Goal: Task Accomplishment & Management: Manage account settings

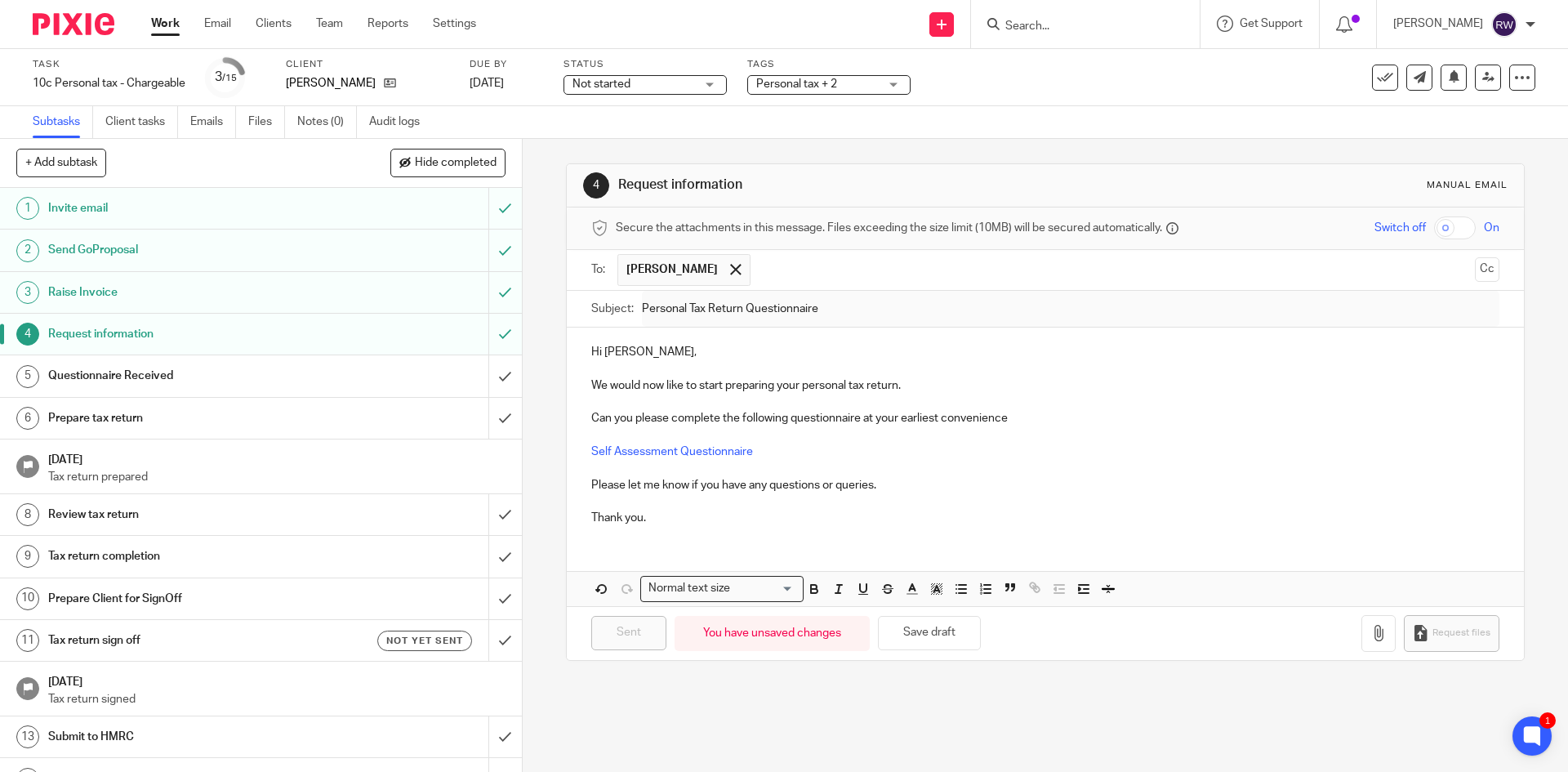
click at [1027, 27] on input "Search" at bounding box center [1076, 27] width 147 height 15
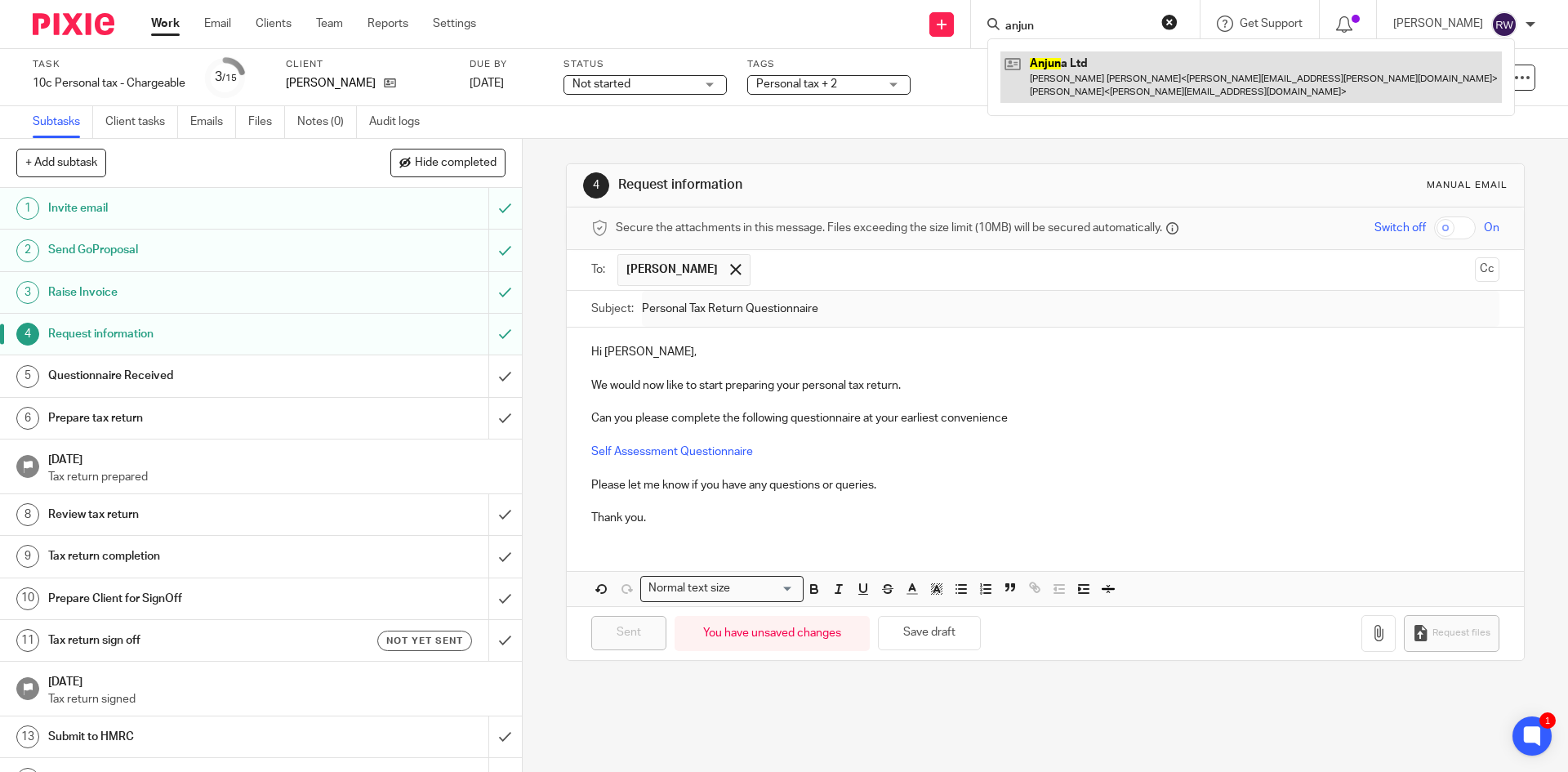
type input "anjun"
click at [1099, 94] on link at bounding box center [1251, 77] width 501 height 50
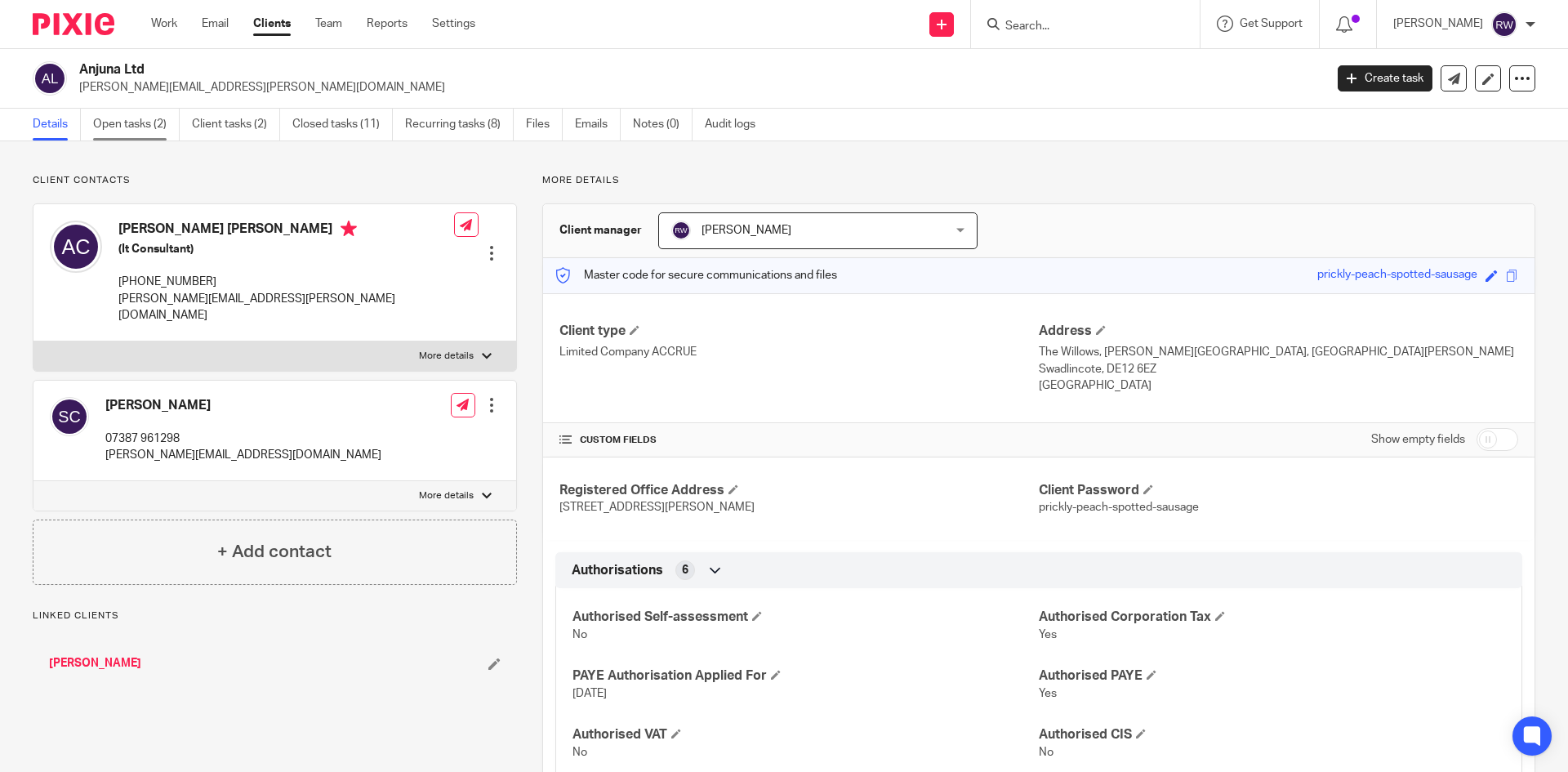
click at [121, 128] on link "Open tasks (2)" at bounding box center [136, 124] width 86 height 32
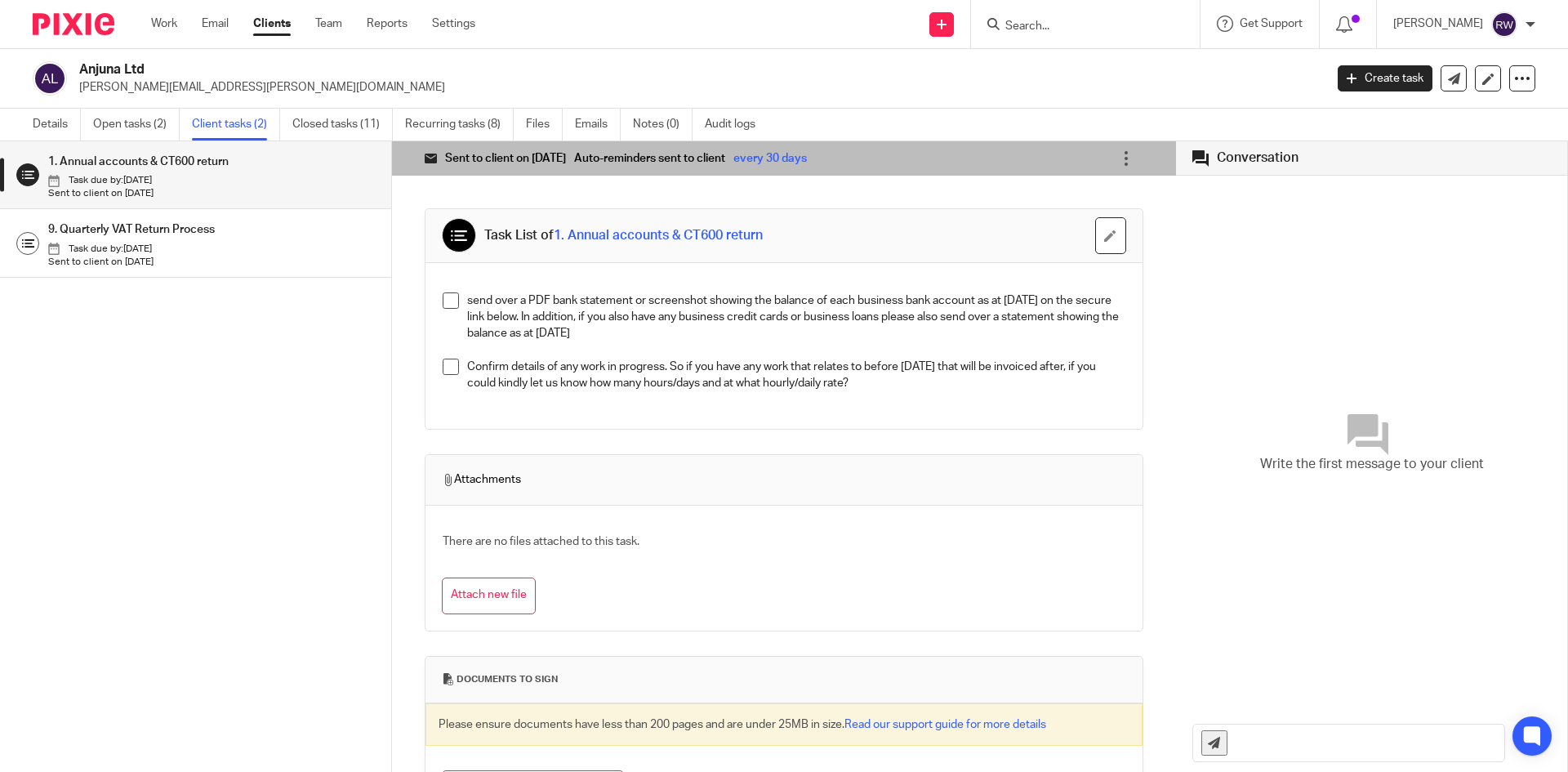
click at [204, 250] on p "Task due by: [DATE]" at bounding box center [211, 249] width 326 height 13
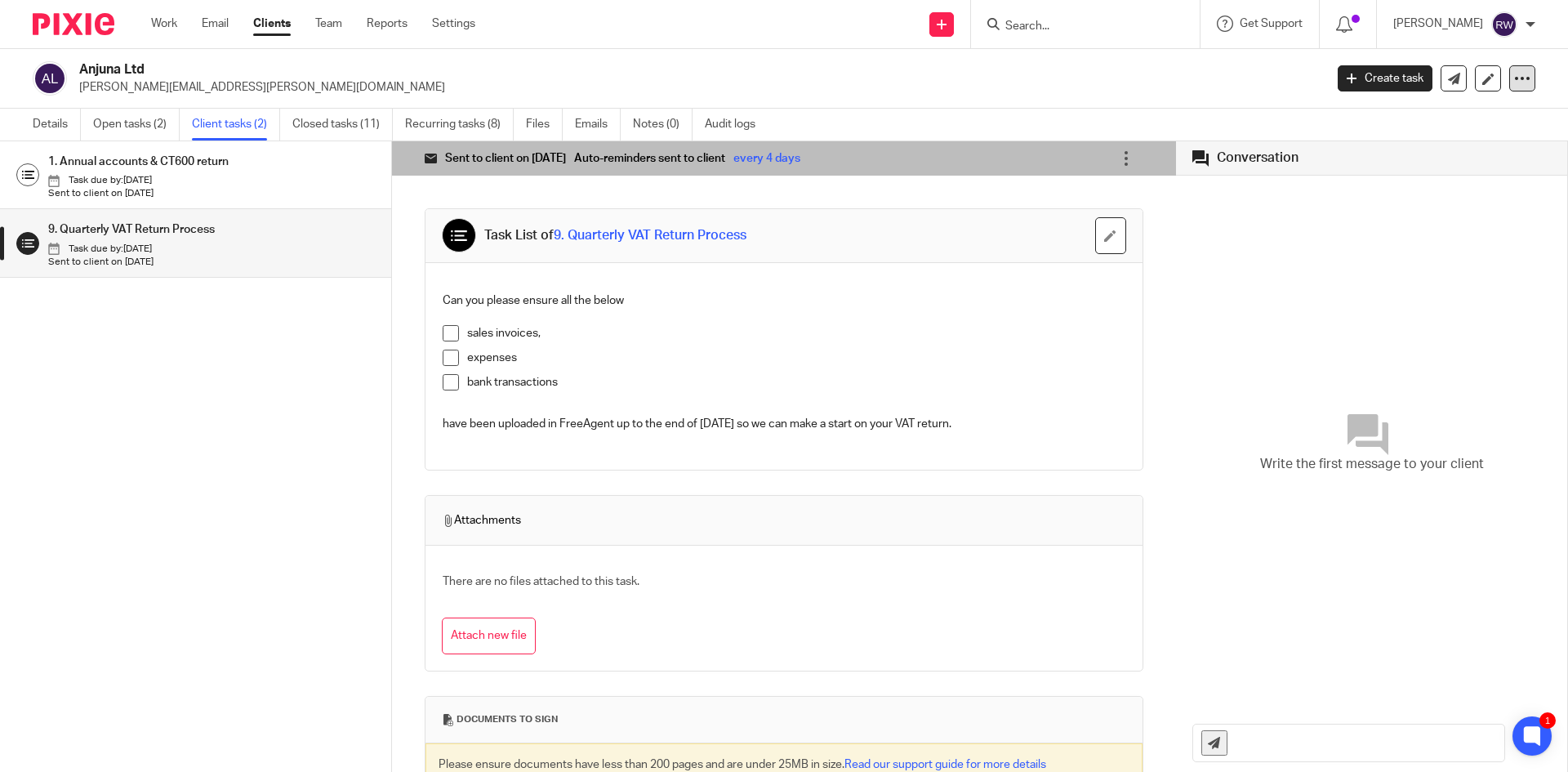
click at [1514, 83] on icon at bounding box center [1522, 78] width 17 height 17
click at [1514, 82] on icon at bounding box center [1522, 78] width 17 height 17
click at [1147, 103] on div "Anjuna Ltd anthony.cullen@featheredowl.com Create task Update from Companies Ho…" at bounding box center [784, 78] width 1568 height 60
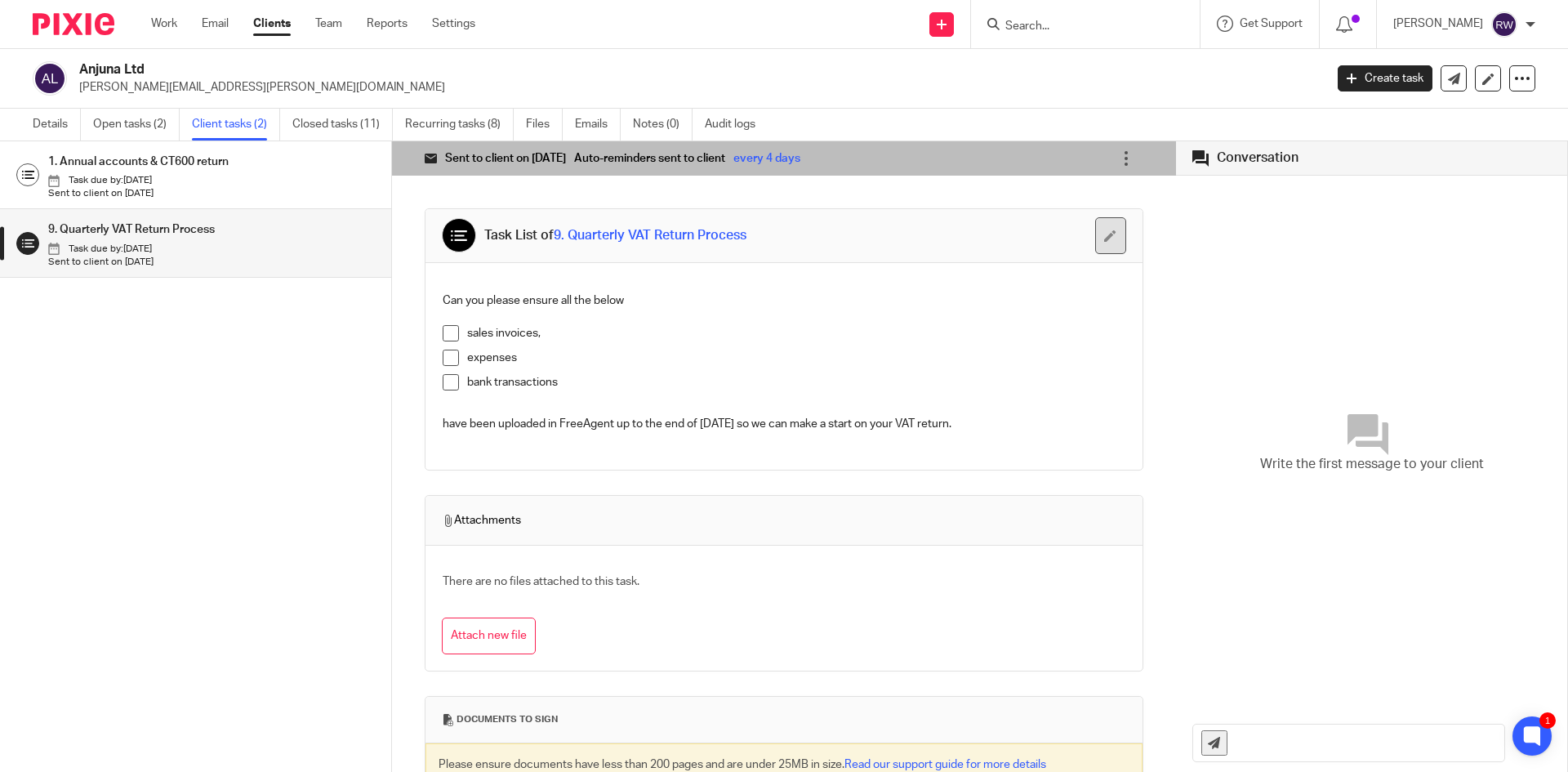
click at [1096, 252] on button "button" at bounding box center [1111, 236] width 31 height 37
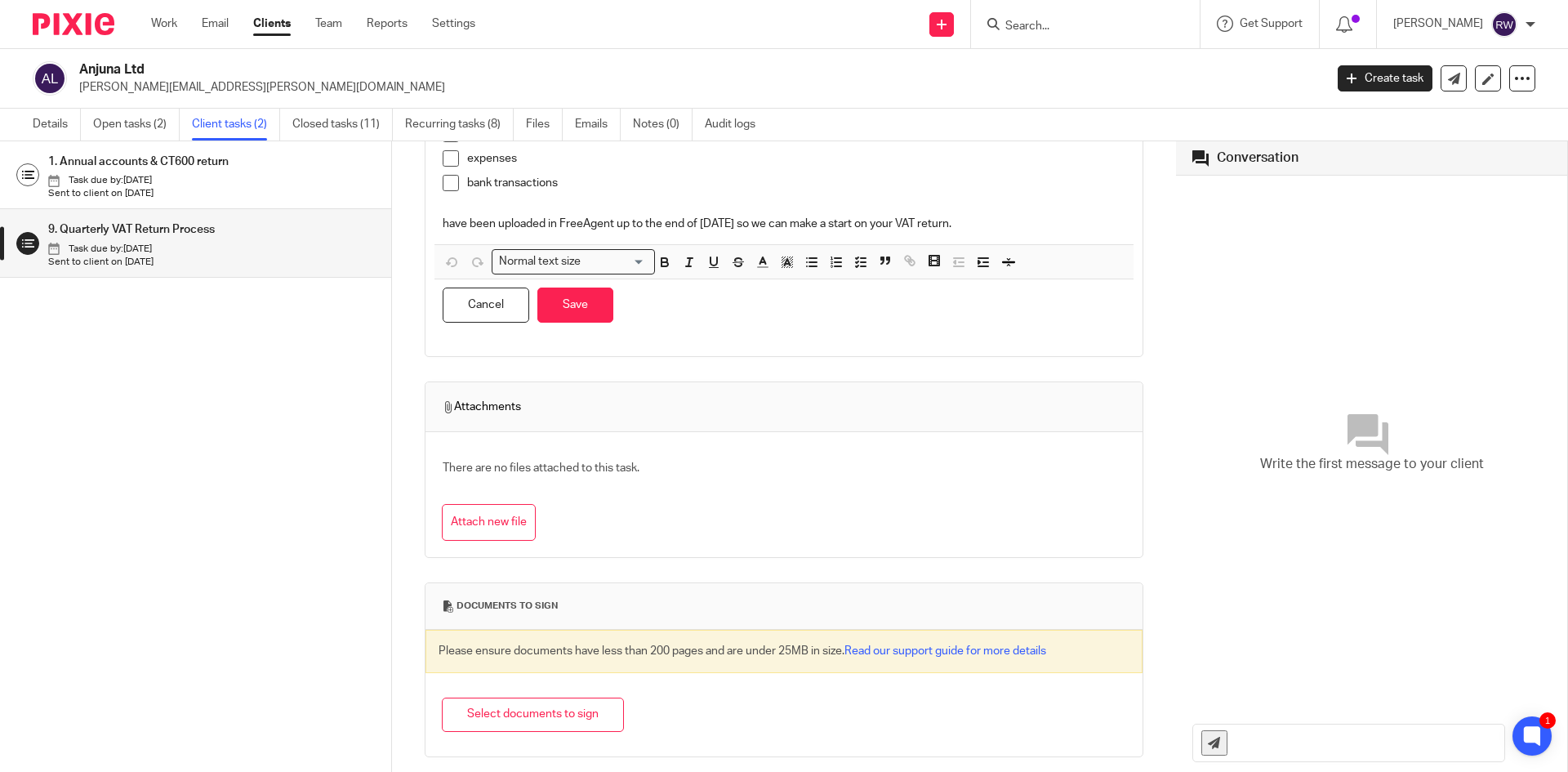
scroll to position [205, 0]
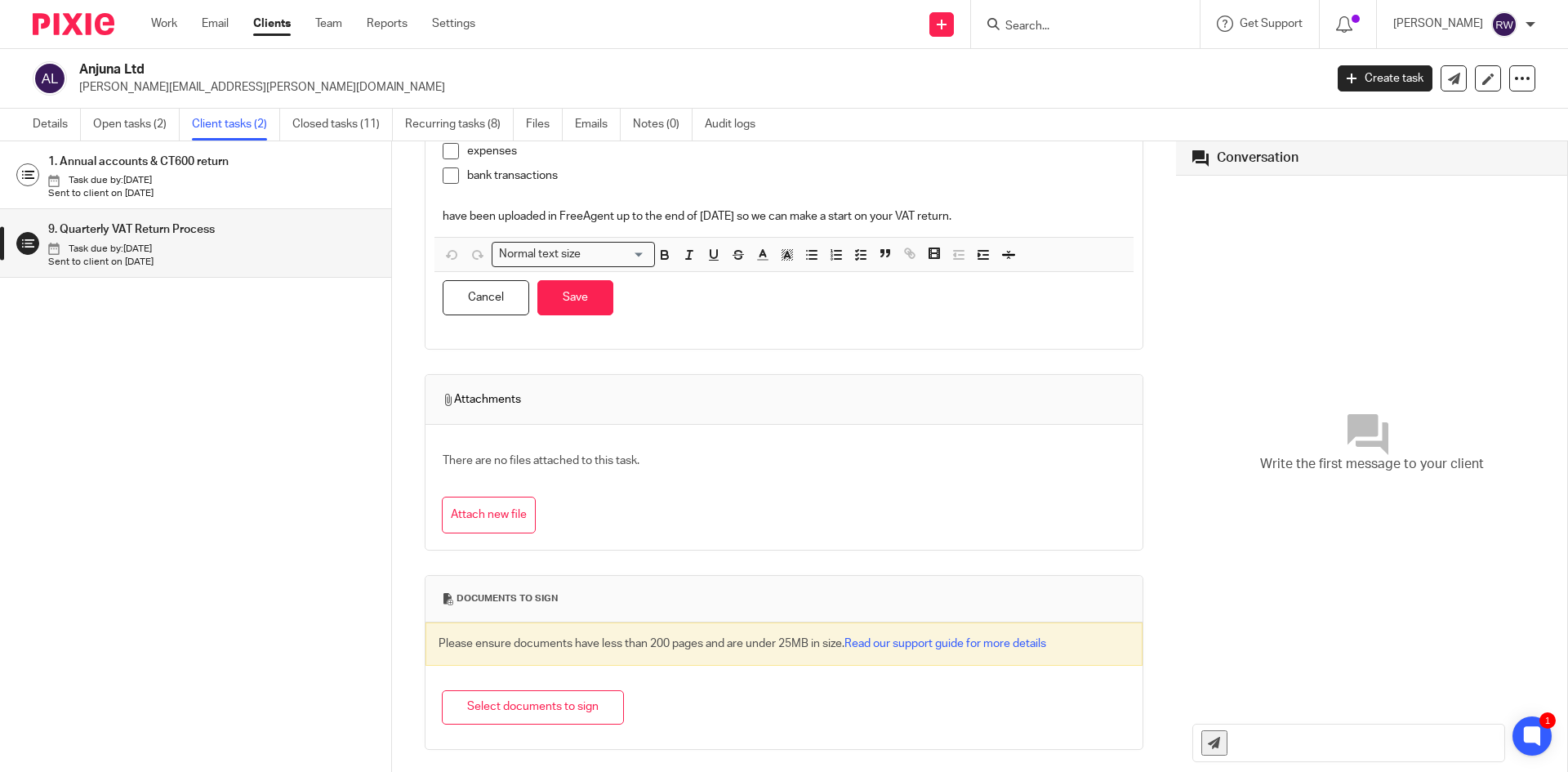
click at [265, 254] on p "Task due by: [DATE]" at bounding box center [211, 249] width 326 height 13
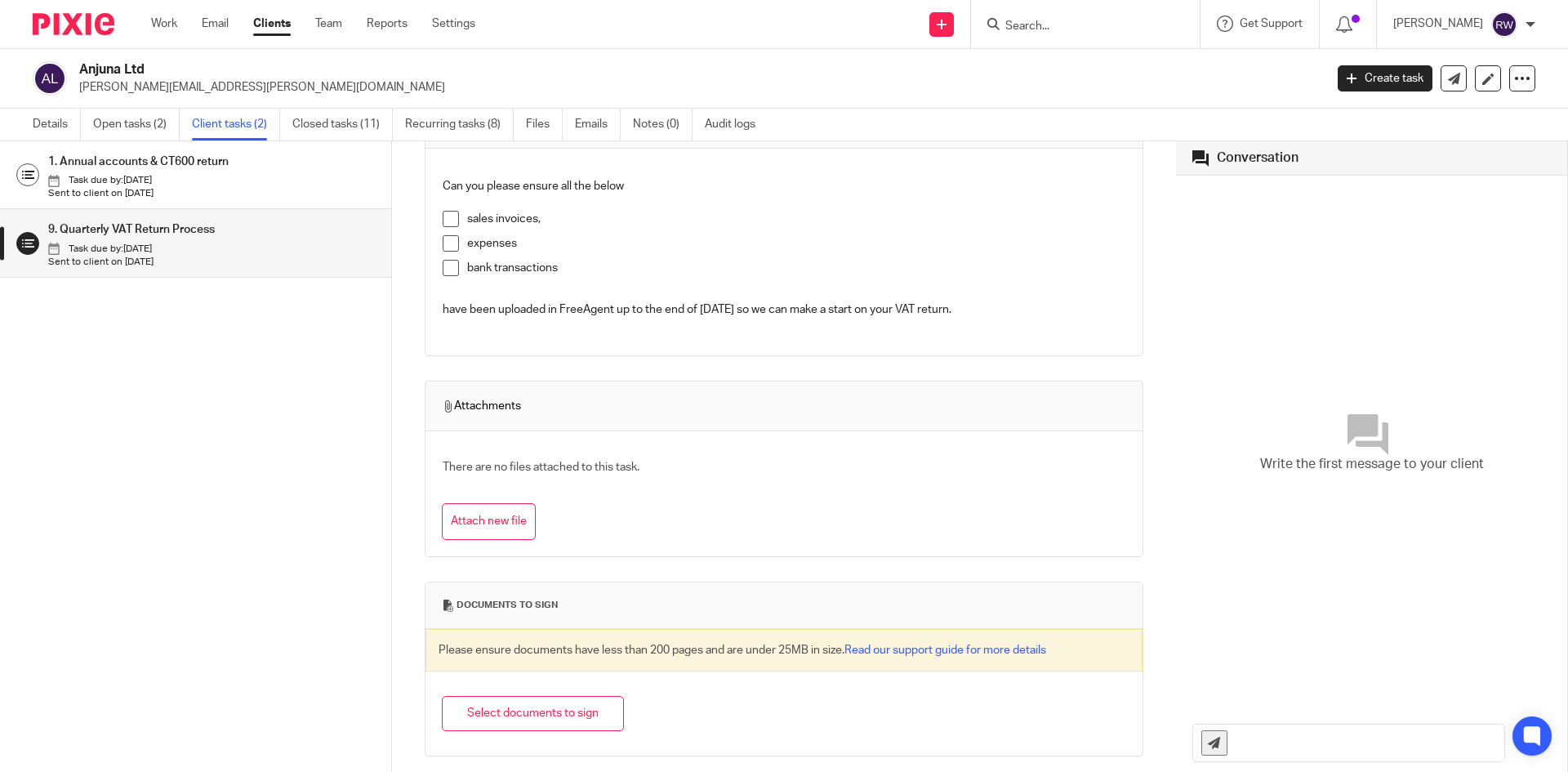
scroll to position [121, 0]
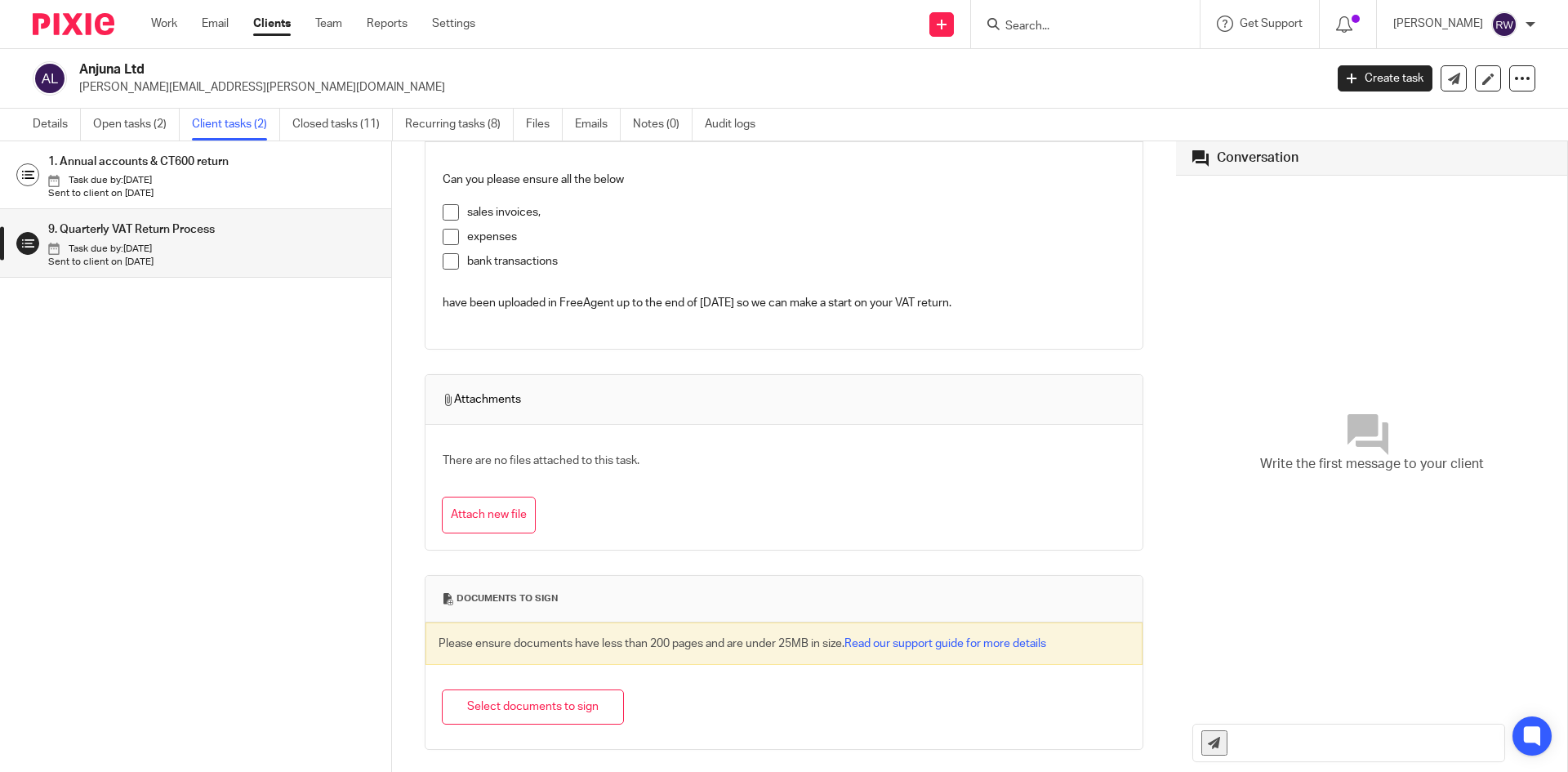
click at [16, 243] on link "9. Quarterly VAT Return Process Task due by: [DATE] Sent to client on [DATE]" at bounding box center [196, 242] width 392 height 67
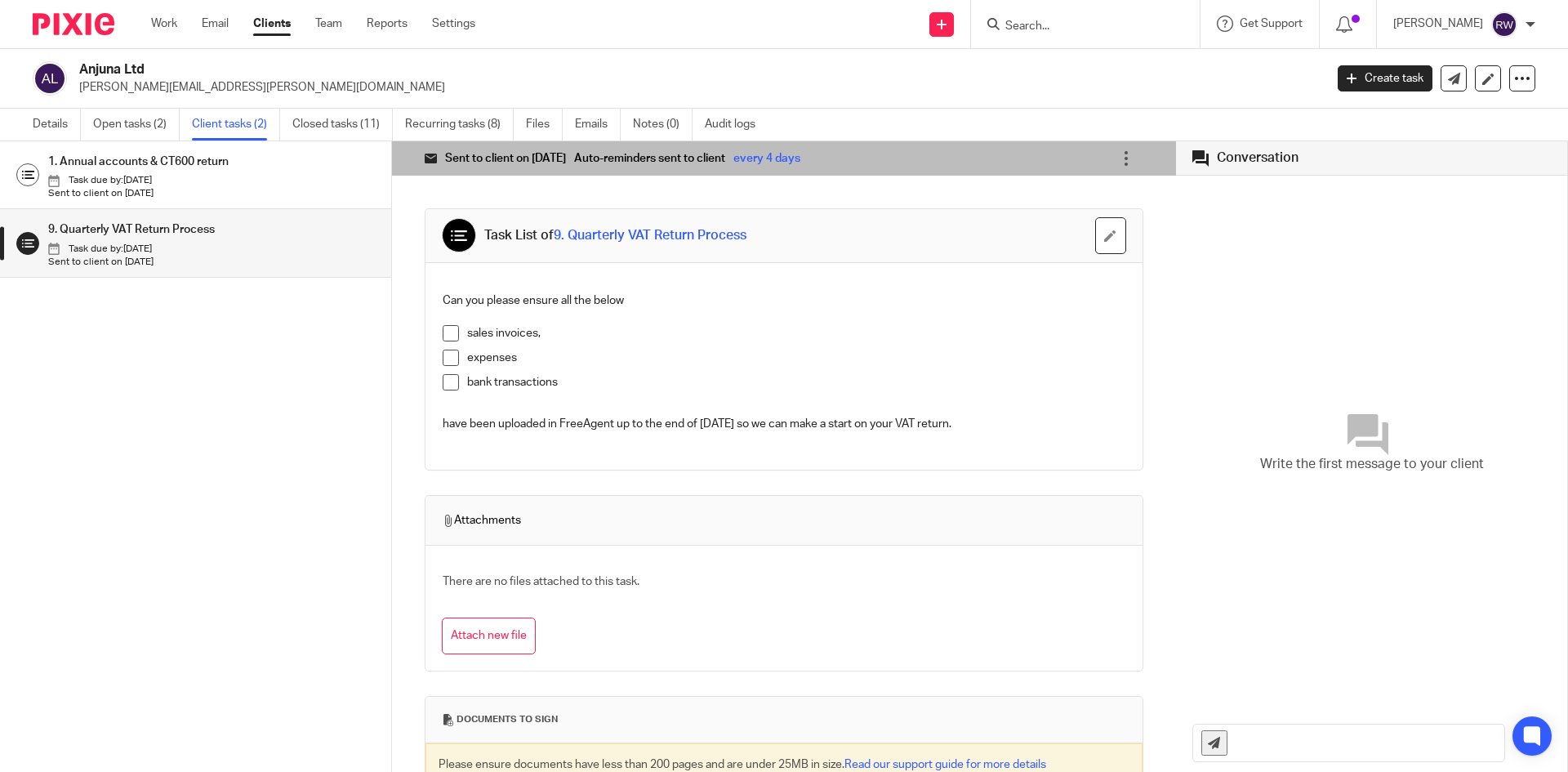
click at [127, 164] on h1 "1. Annual accounts & CT600 return" at bounding box center [184, 162] width 272 height 24
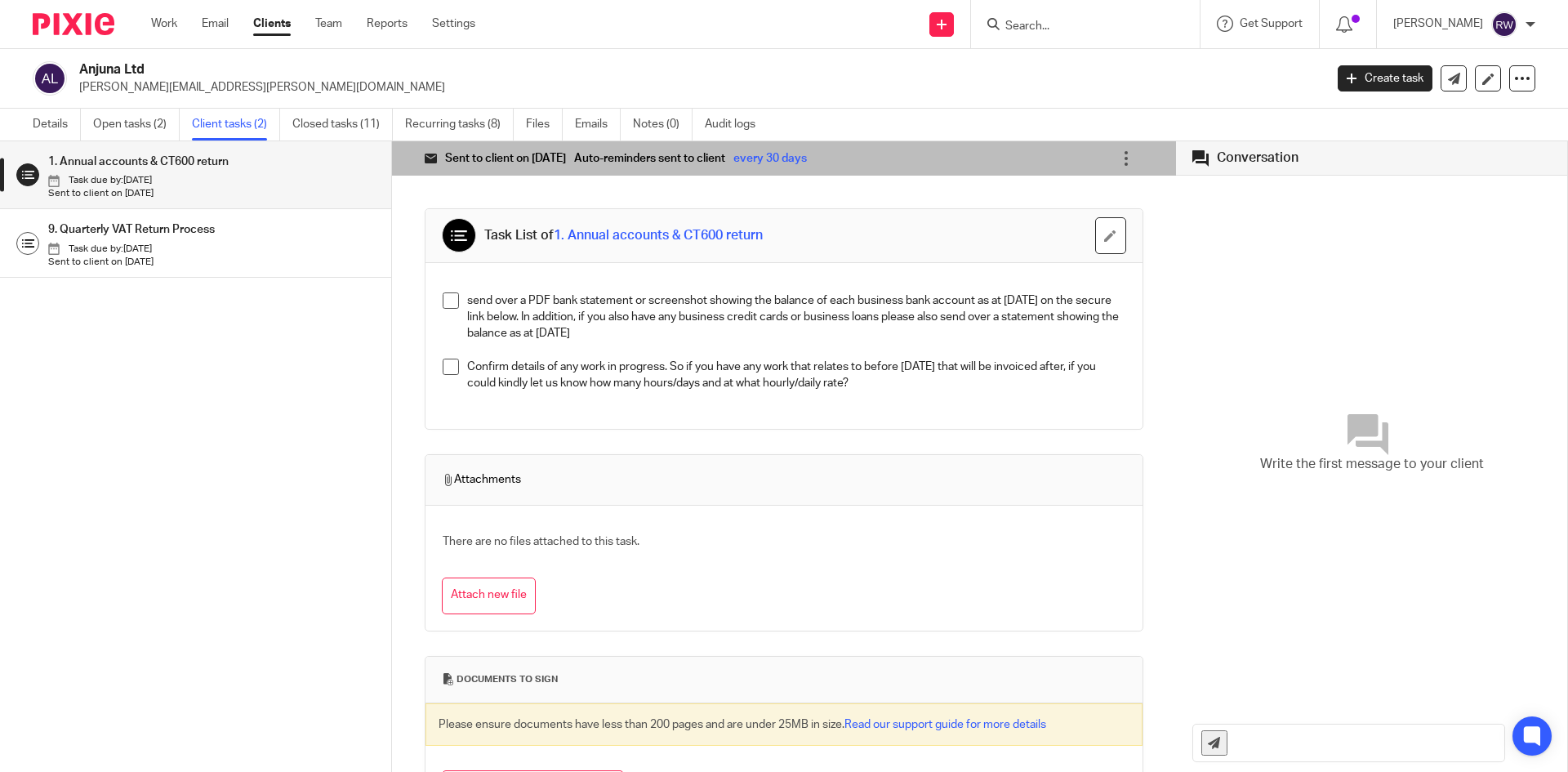
click at [222, 252] on p "Task due by: [DATE]" at bounding box center [211, 249] width 326 height 13
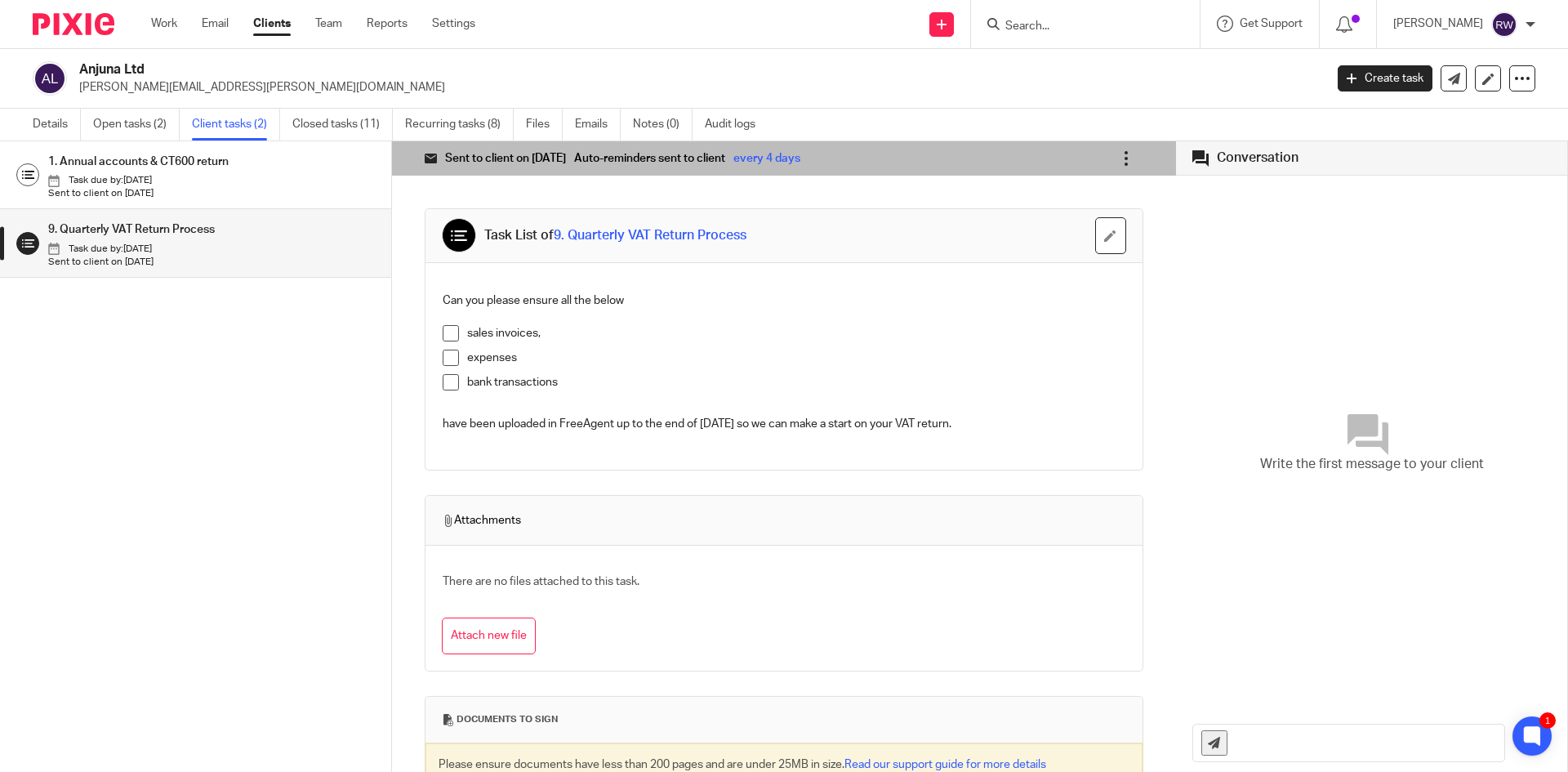
click at [1118, 159] on icon at bounding box center [1126, 158] width 17 height 17
click at [1071, 300] on span "Delete client task" at bounding box center [1054, 300] width 89 height 16
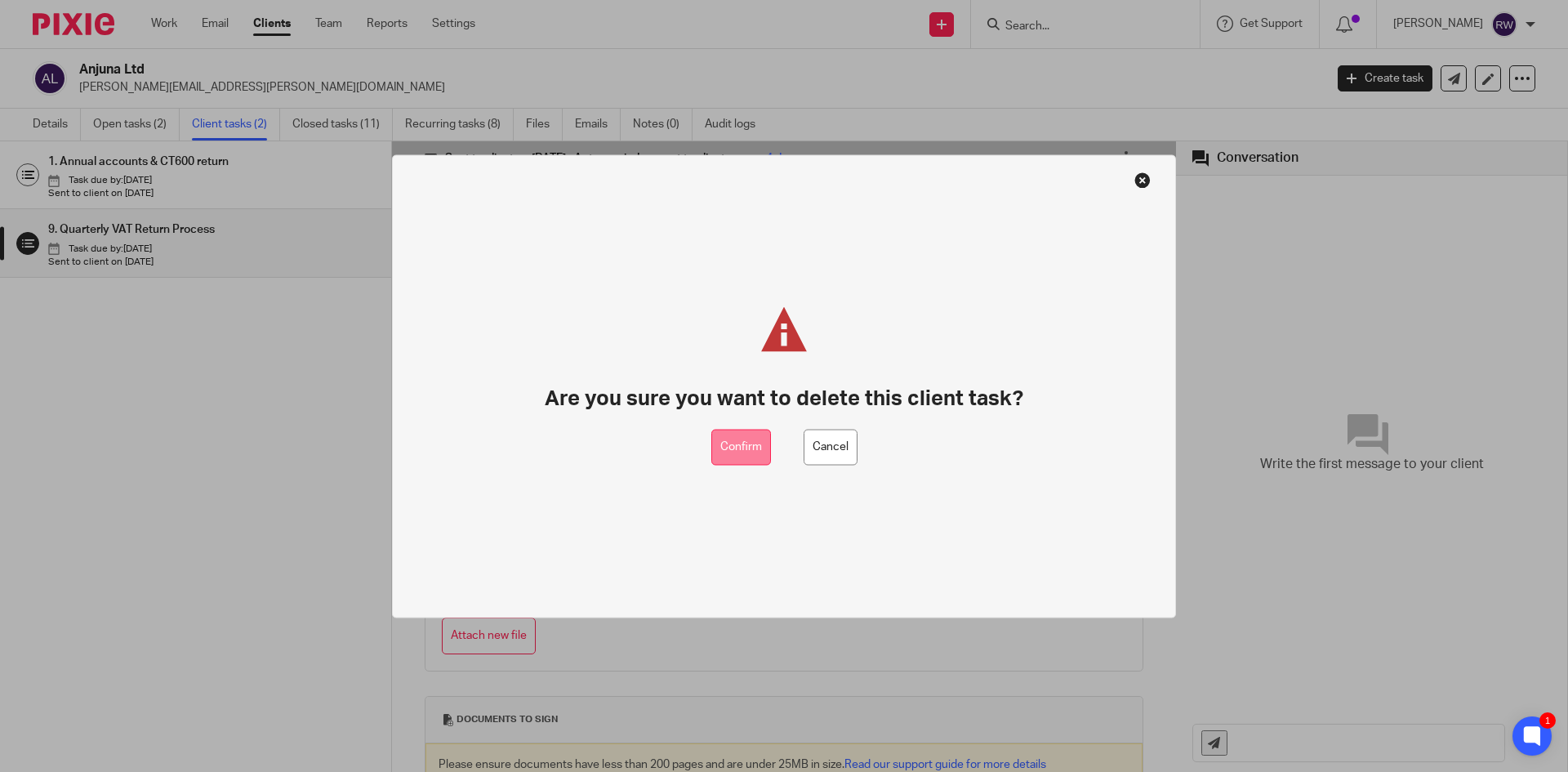
click at [747, 441] on button "Confirm" at bounding box center [740, 447] width 60 height 37
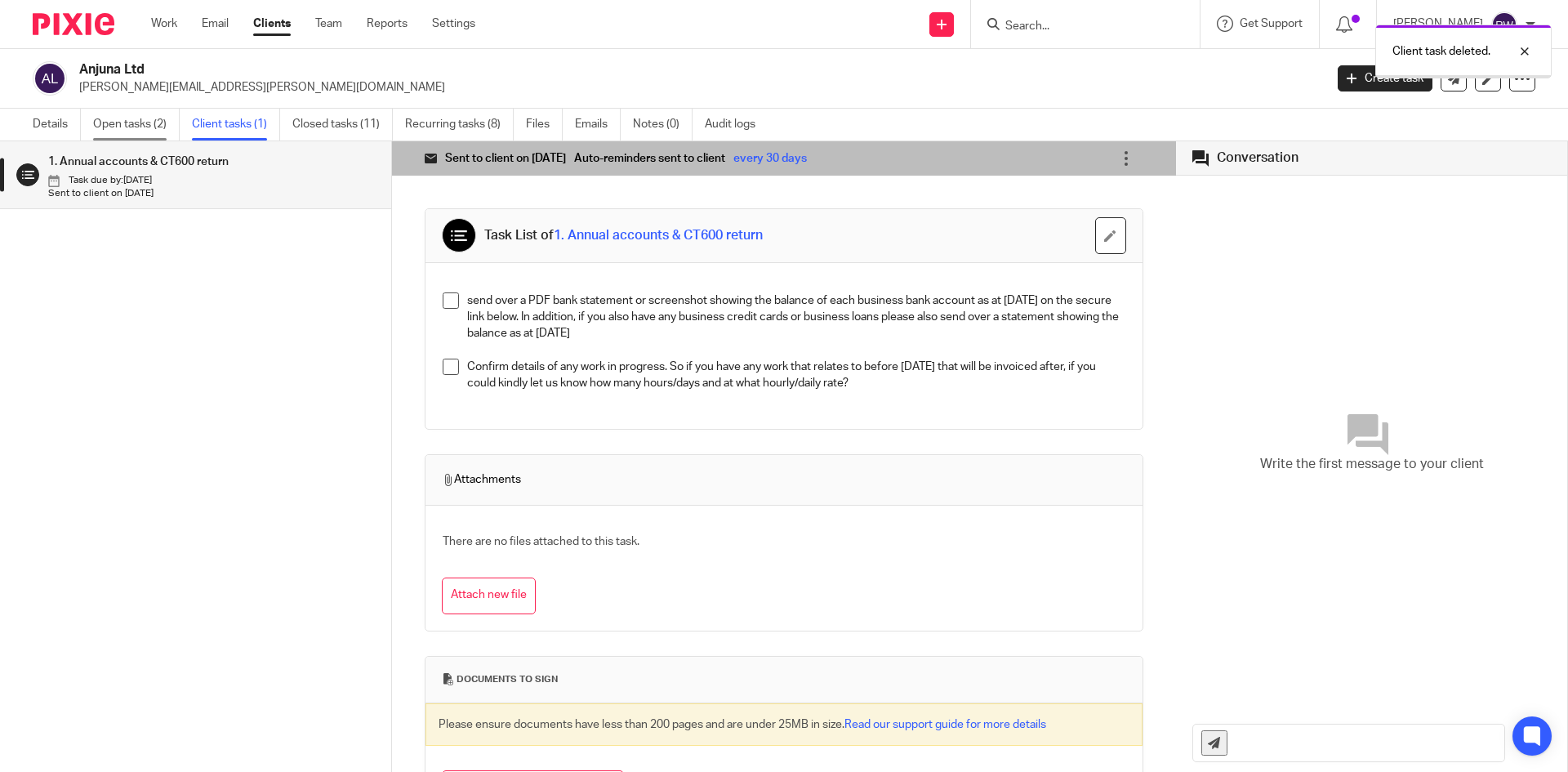
click at [129, 124] on link "Open tasks (2)" at bounding box center [136, 124] width 86 height 32
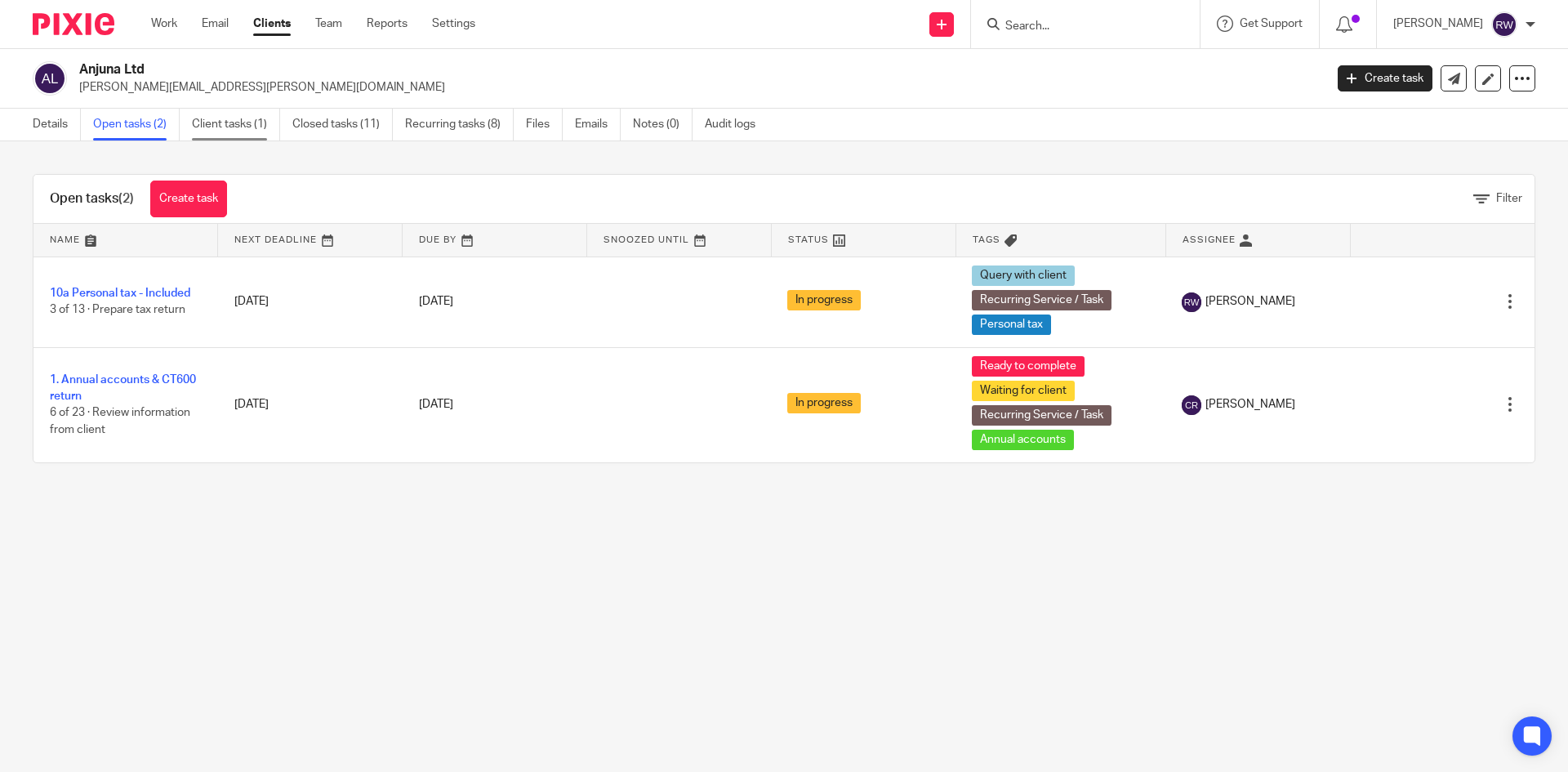
click at [206, 132] on link "Client tasks (1)" at bounding box center [236, 124] width 88 height 32
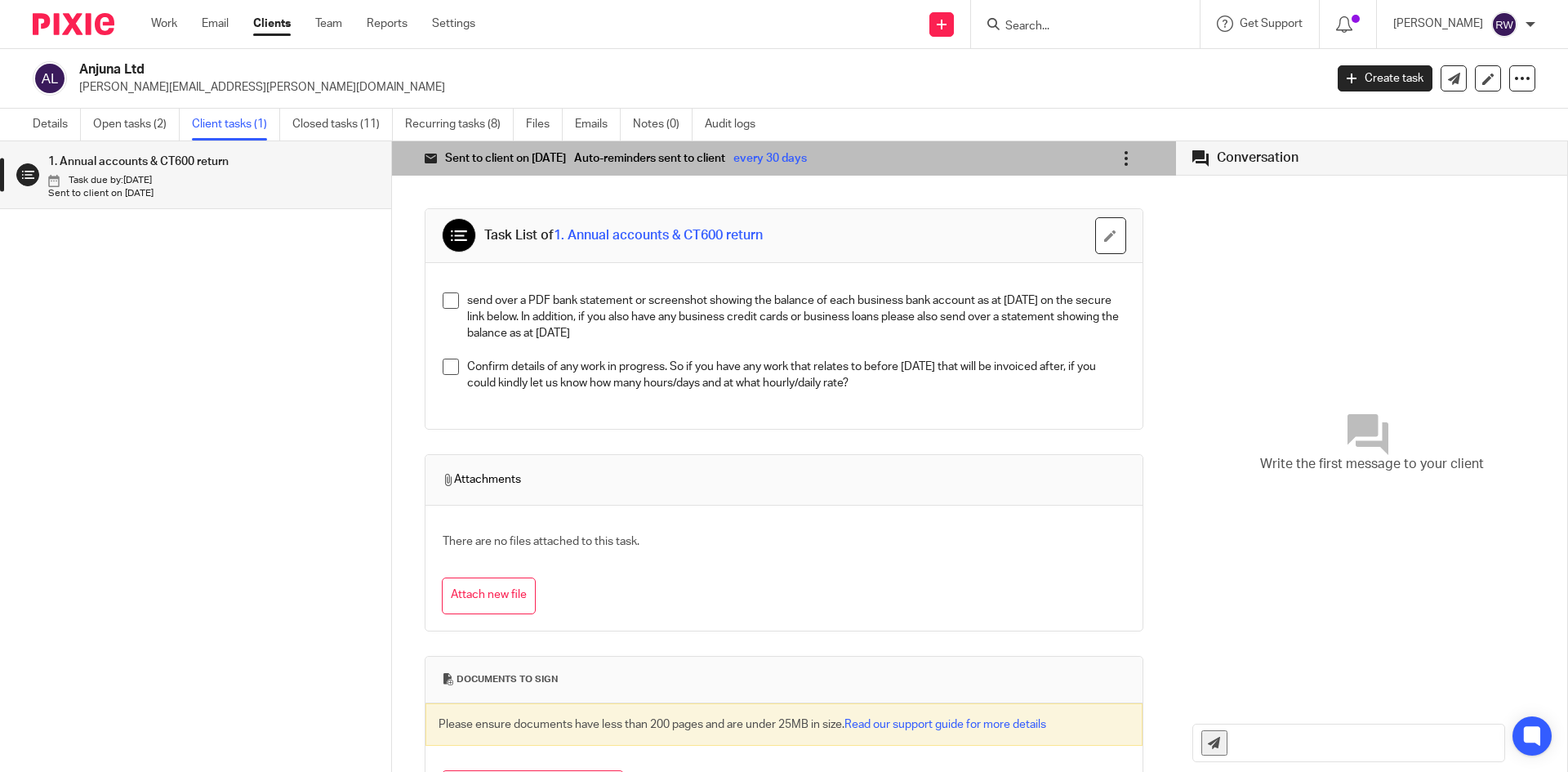
click at [1118, 155] on icon at bounding box center [1126, 158] width 17 height 17
click at [1049, 298] on span "Delete client task" at bounding box center [1054, 300] width 89 height 16
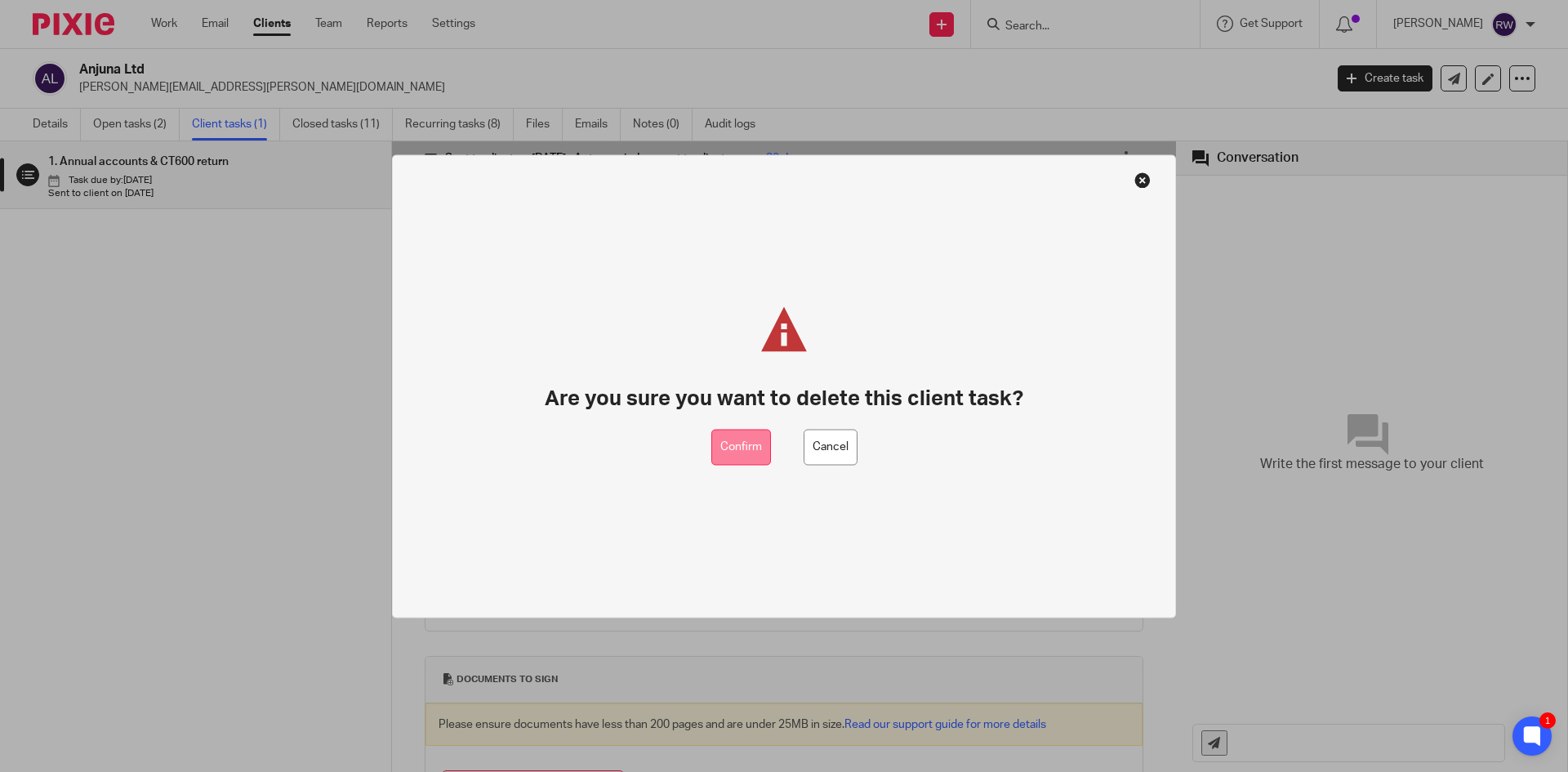
click at [727, 461] on button "Confirm" at bounding box center [740, 447] width 60 height 37
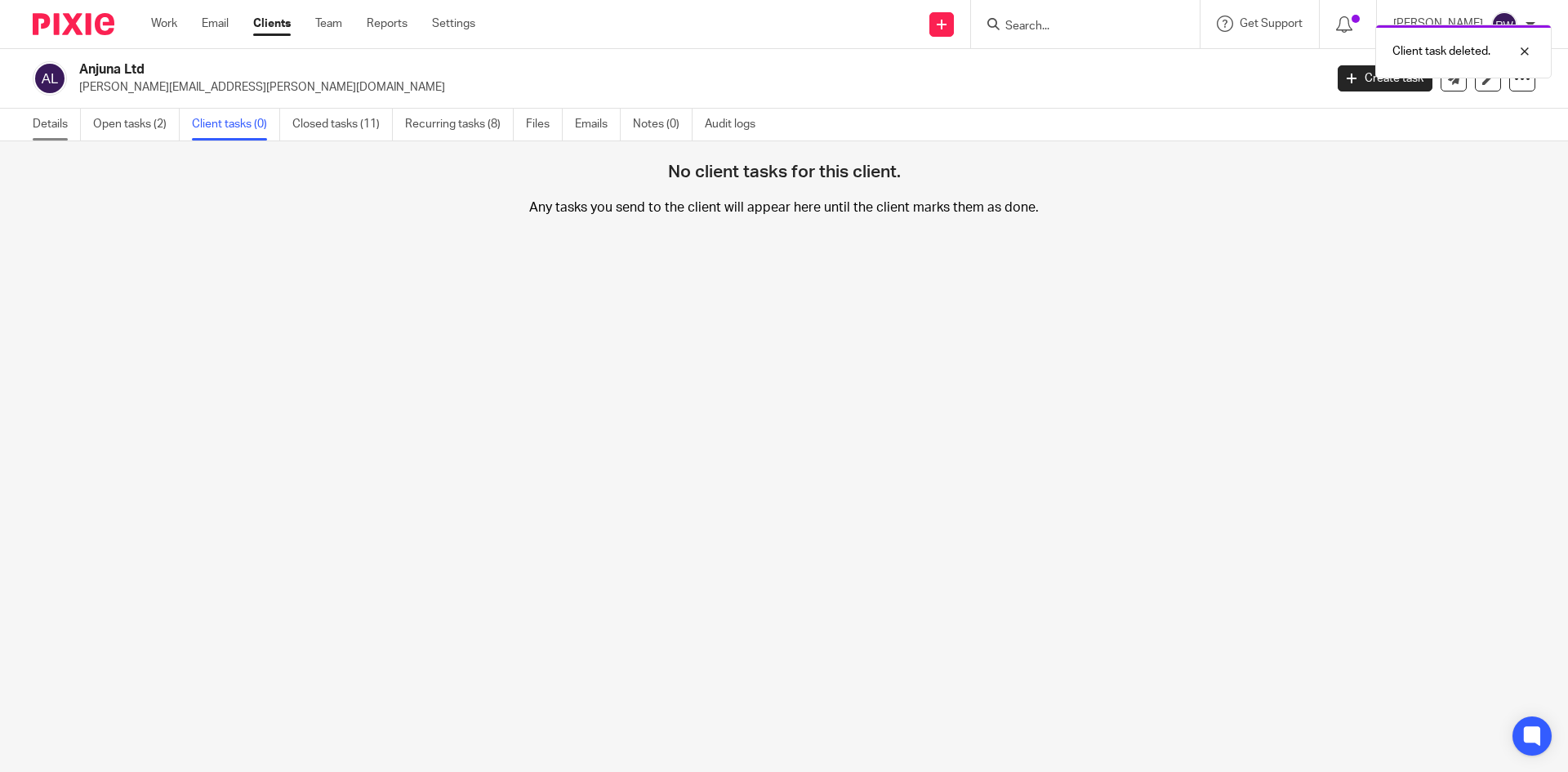
click at [52, 137] on link "Details" at bounding box center [57, 124] width 48 height 32
